Goal: Obtain resource: Obtain resource

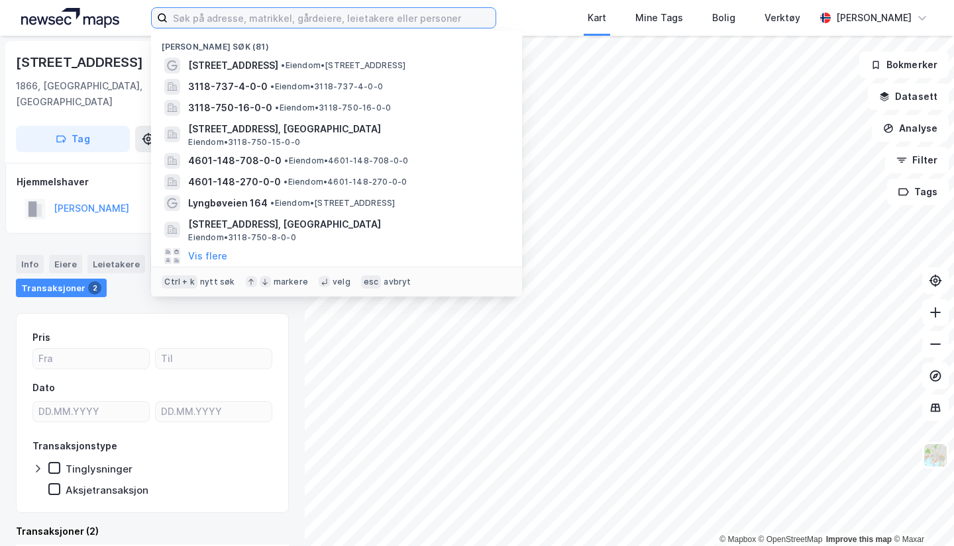
click at [249, 13] on input at bounding box center [332, 18] width 328 height 20
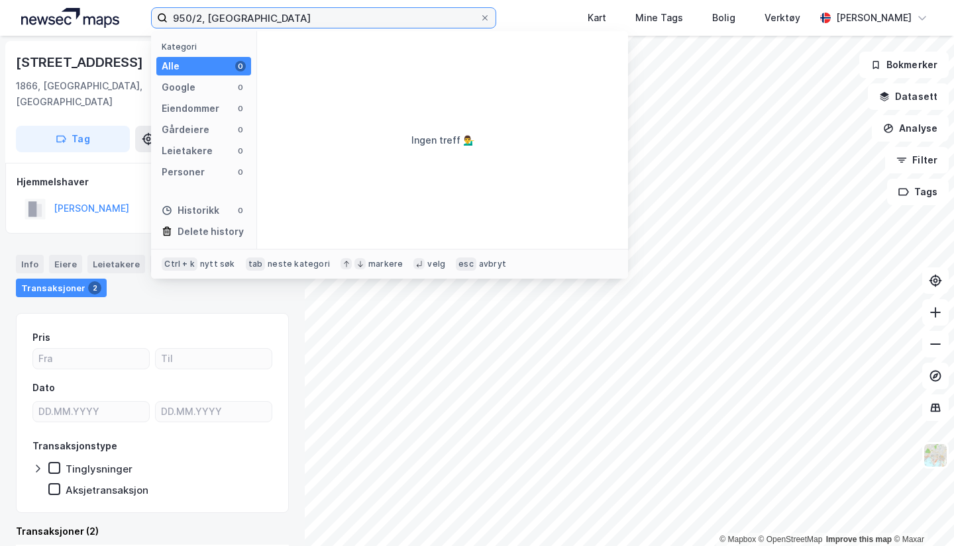
click at [203, 17] on input "950/2, [GEOGRAPHIC_DATA]" at bounding box center [324, 18] width 312 height 20
click at [178, 17] on input "950/1, [GEOGRAPHIC_DATA]" at bounding box center [324, 18] width 312 height 20
type input "750/2, [GEOGRAPHIC_DATA]"
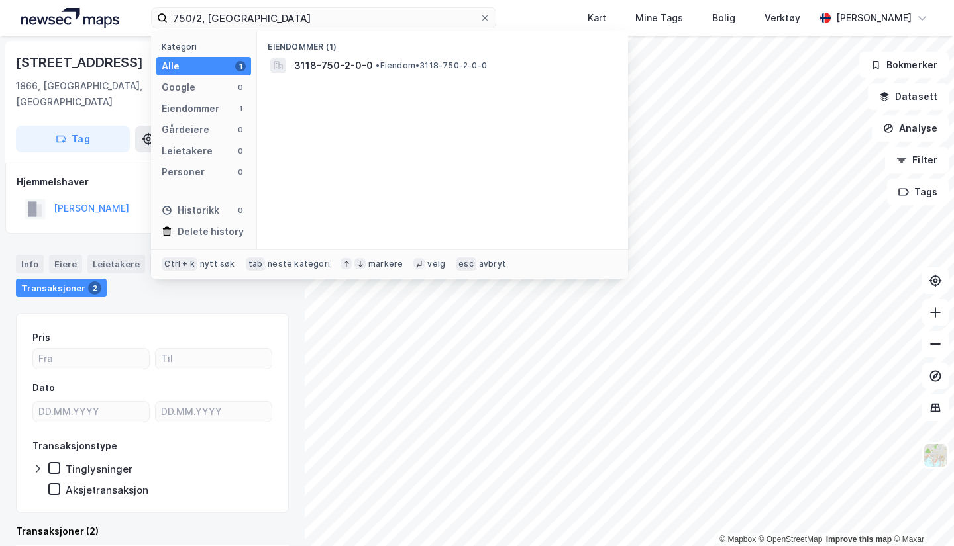
click at [323, 83] on div "Eiendommer (1) 3118-750-2-0-0 • Eiendom • 3118-750-2-0-0" at bounding box center [442, 140] width 371 height 218
click at [348, 74] on div "3118-750-2-0-0 • Eiendom • 3118-750-2-0-0" at bounding box center [443, 65] width 350 height 21
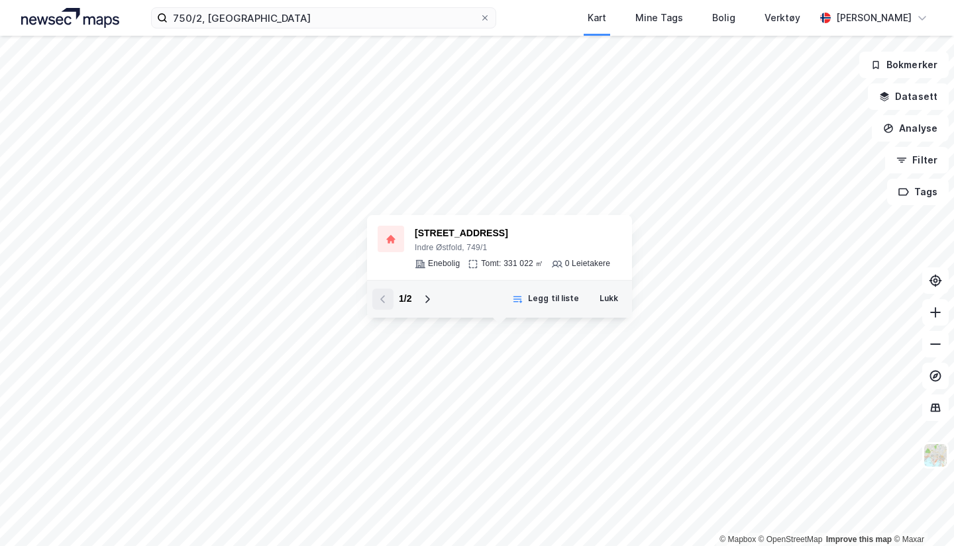
click at [437, 315] on div "1 / 2 Legg til liste Lukk" at bounding box center [499, 299] width 265 height 38
click at [437, 311] on div "1 / 2 Legg til liste Lukk" at bounding box center [499, 299] width 265 height 38
click at [433, 303] on button at bounding box center [427, 299] width 21 height 21
click at [436, 227] on div "3118-750-2-0-0" at bounding box center [507, 234] width 185 height 16
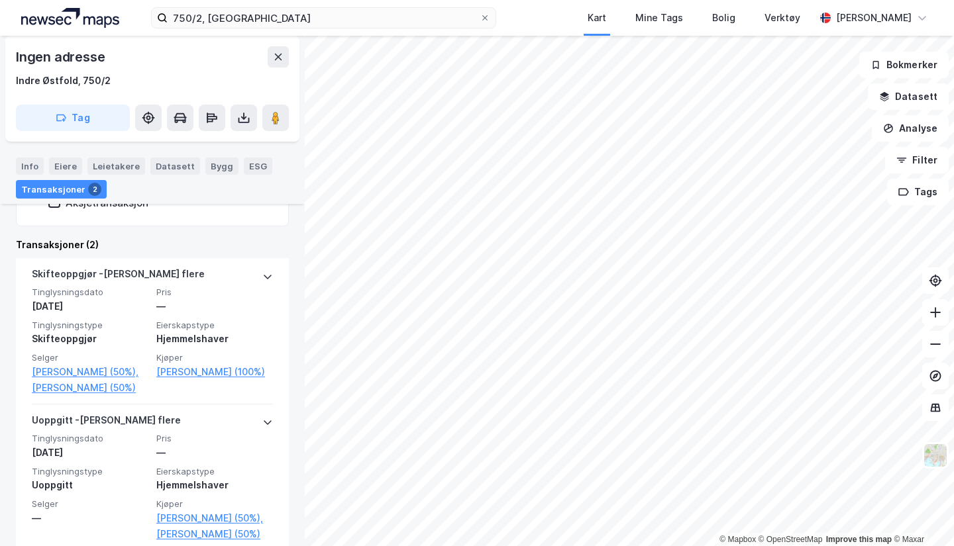
scroll to position [321, 0]
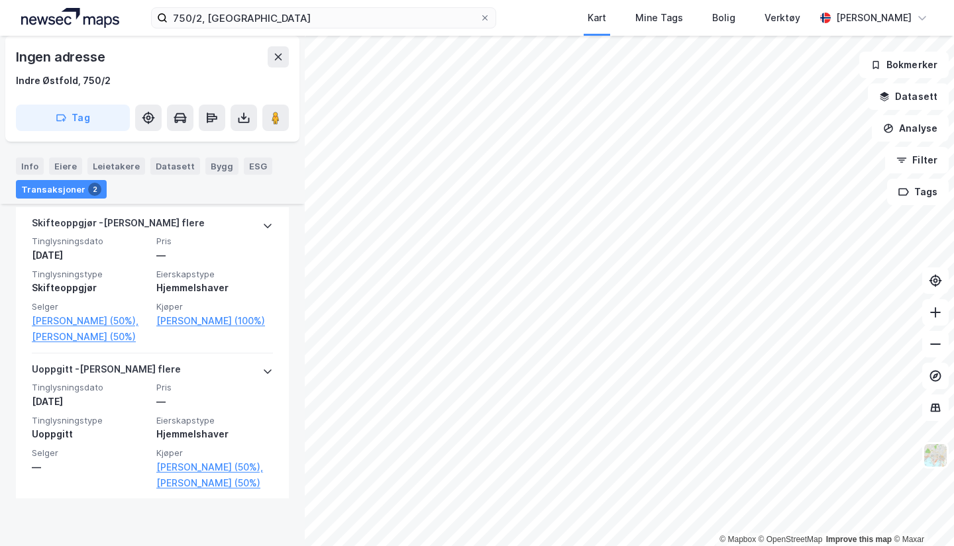
click at [244, 111] on icon at bounding box center [243, 117] width 13 height 13
click at [191, 150] on div "Last ned grunnbok" at bounding box center [186, 144] width 141 height 21
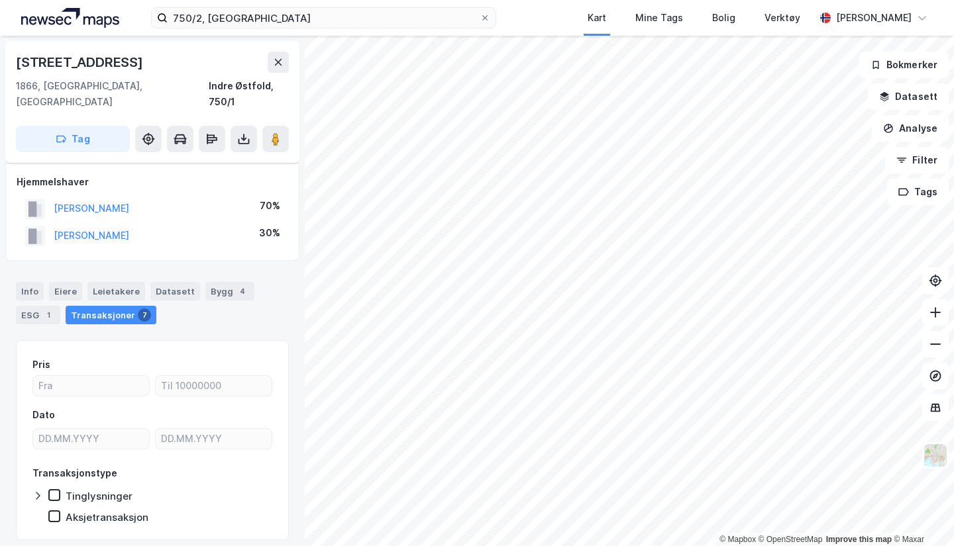
scroll to position [26, 0]
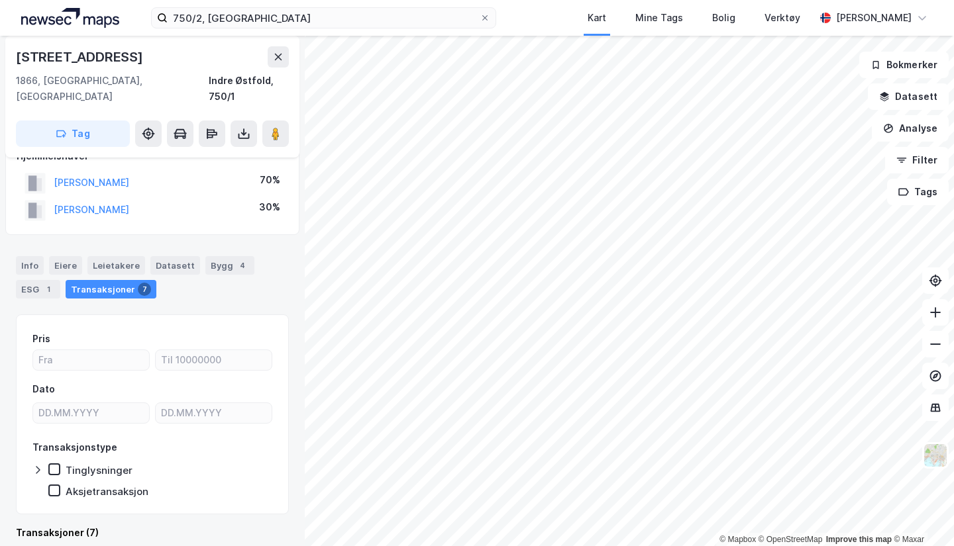
click at [238, 127] on icon at bounding box center [243, 133] width 13 height 13
click at [230, 150] on div "Last ned grunnbok" at bounding box center [186, 160] width 141 height 21
